Goal: Navigation & Orientation: Find specific page/section

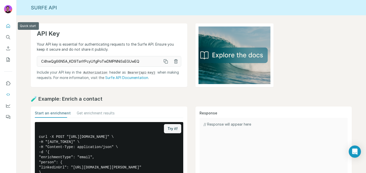
click at [7, 28] on button "Quick start" at bounding box center [8, 25] width 8 height 9
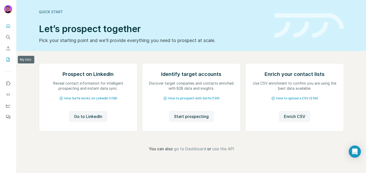
click at [6, 60] on icon "My lists" at bounding box center [8, 59] width 5 height 5
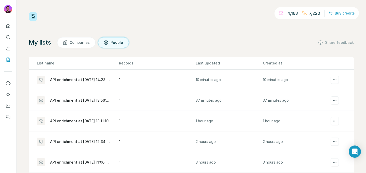
click at [230, 47] on div "My lists Companies People Share feedback" at bounding box center [191, 42] width 325 height 11
click at [290, 30] on div "14,163 7,220 Buy credits My lists Companies People Share feedback List name Rec…" at bounding box center [191, 103] width 325 height 182
click at [41, 29] on div "14,163 7,220 Buy credits My lists Companies People Share feedback List name Rec…" at bounding box center [191, 103] width 325 height 182
click at [313, 13] on p "7,220" at bounding box center [314, 13] width 11 height 6
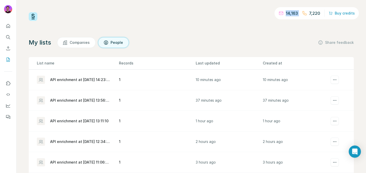
click at [313, 13] on p "7,220" at bounding box center [314, 13] width 11 height 6
click at [313, 26] on div "14,163 7,220 Buy credits My lists Companies People Share feedback List name Rec…" at bounding box center [191, 103] width 325 height 182
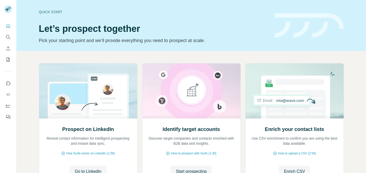
scroll to position [0, 0]
